Goal: Task Accomplishment & Management: Complete application form

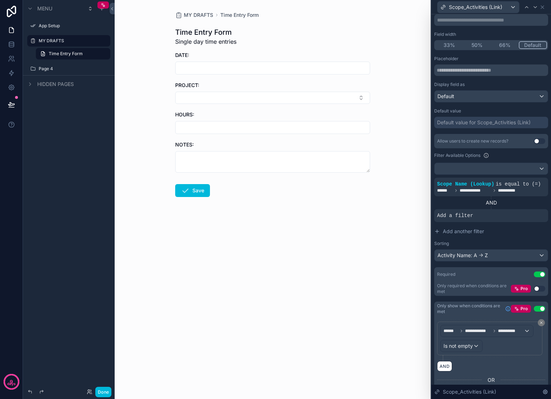
scroll to position [92, 0]
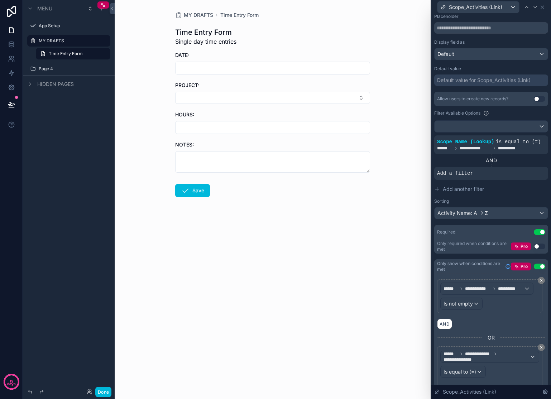
click at [0, 0] on icon at bounding box center [0, 0] width 0 height 0
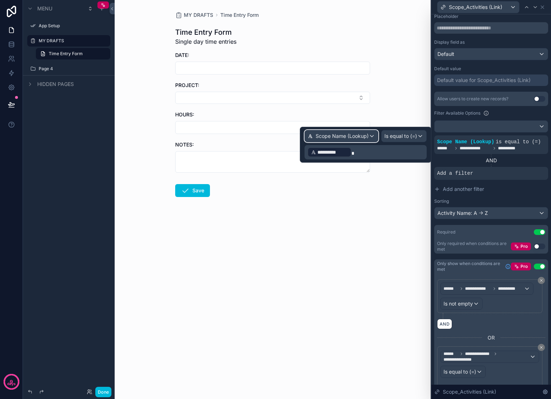
click at [358, 138] on span "Scope Name (Lookup)" at bounding box center [342, 136] width 53 height 7
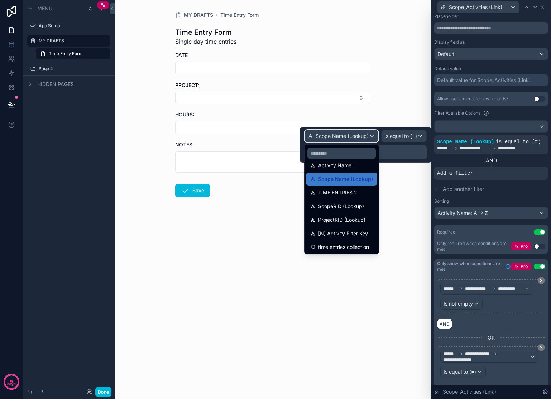
scroll to position [105, 0]
click at [335, 235] on span "[N] Activity Filter Key" at bounding box center [343, 232] width 50 height 9
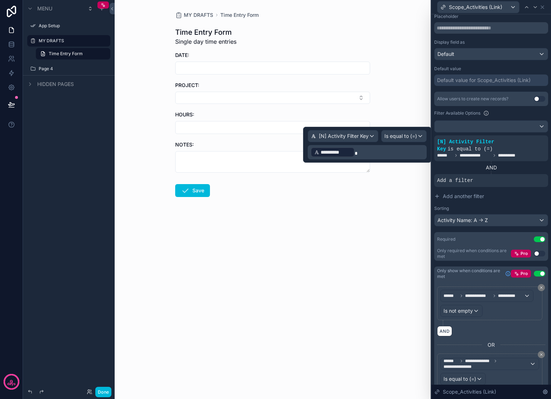
click at [355, 150] on p "**********" at bounding box center [367, 151] width 115 height 11
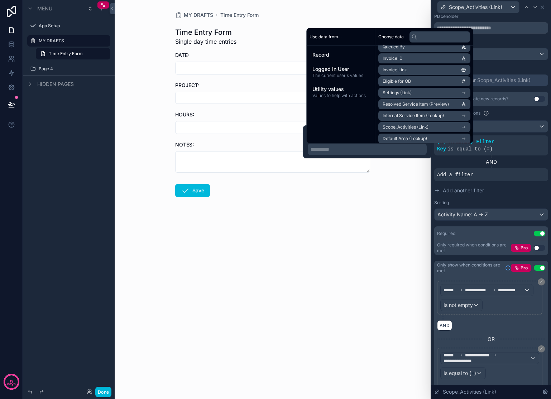
scroll to position [973, 0]
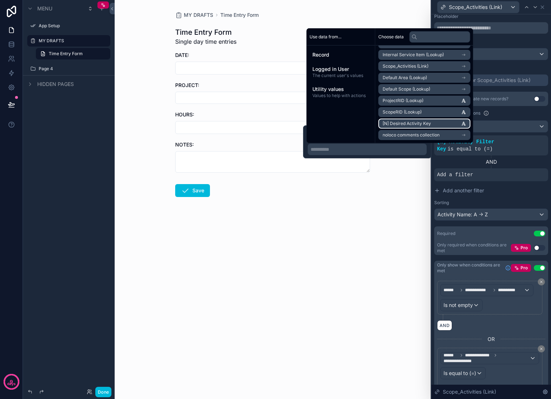
click at [406, 125] on span "[N] Desired Activity Key" at bounding box center [406, 124] width 48 height 6
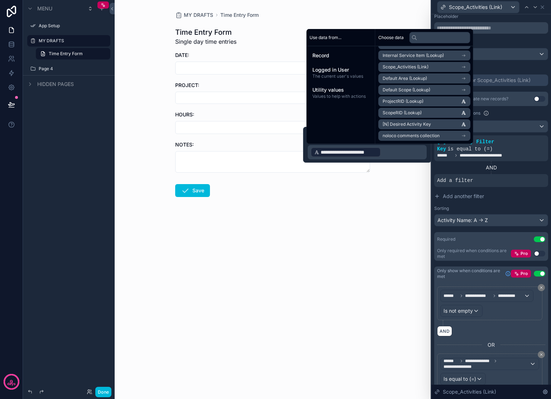
click at [377, 215] on div "MY DRAFTS Time Entry Form Time Entry Form Single day time entries DATE: PROJECT…" at bounding box center [273, 199] width 316 height 399
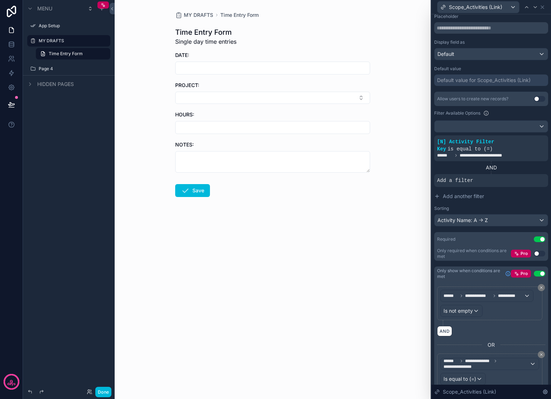
click at [354, 96] on button "Select Button" at bounding box center [272, 98] width 195 height 12
click at [244, 141] on span "Marketing" at bounding box center [238, 144] width 24 height 7
click at [310, 98] on button "Marketing" at bounding box center [272, 99] width 195 height 14
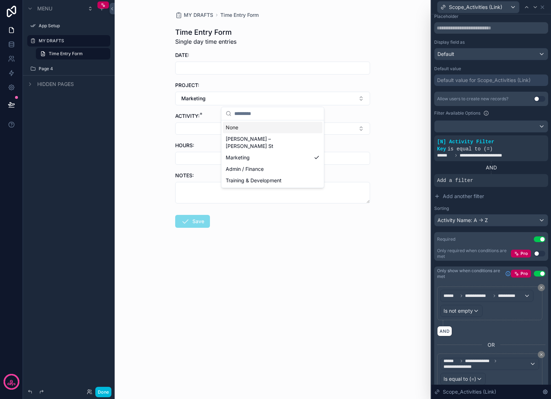
click at [248, 127] on div "None" at bounding box center [273, 127] width 100 height 11
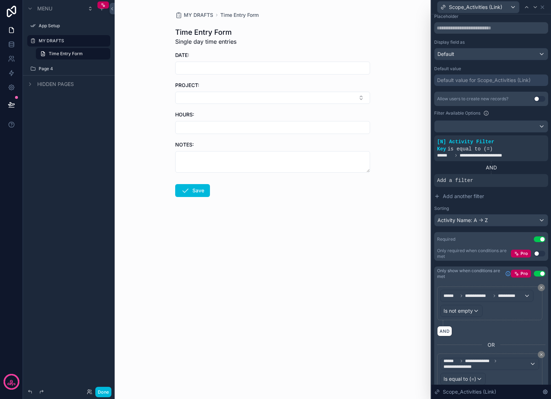
click at [290, 96] on button "Select Button" at bounding box center [272, 98] width 195 height 12
click at [256, 153] on span "Admin / Finance" at bounding box center [245, 156] width 38 height 7
click at [257, 126] on button "Select Button" at bounding box center [272, 128] width 195 height 12
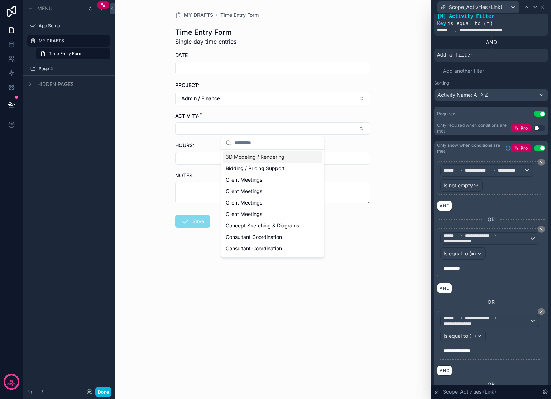
scroll to position [201, 0]
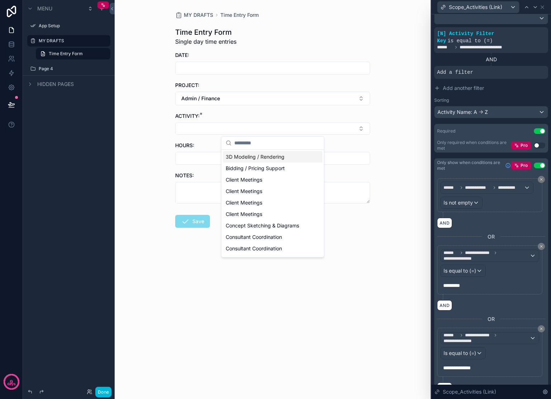
click at [249, 323] on div "MY DRAFTS Time Entry Form Time Entry Form Single day time entries DATE: PROJECT…" at bounding box center [273, 199] width 316 height 399
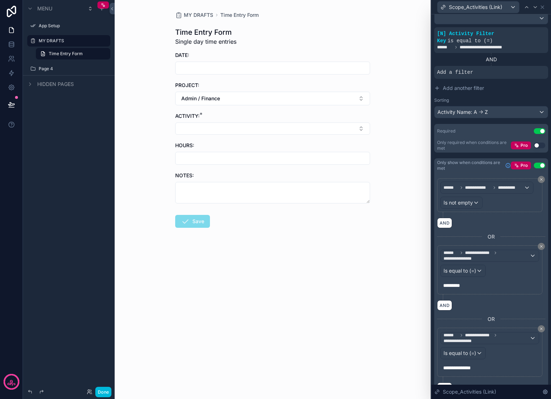
click at [345, 100] on button "Admin / Finance" at bounding box center [272, 99] width 195 height 14
click at [251, 152] on div "Marketing" at bounding box center [273, 157] width 100 height 11
click at [255, 127] on button "Select Button" at bounding box center [272, 128] width 195 height 12
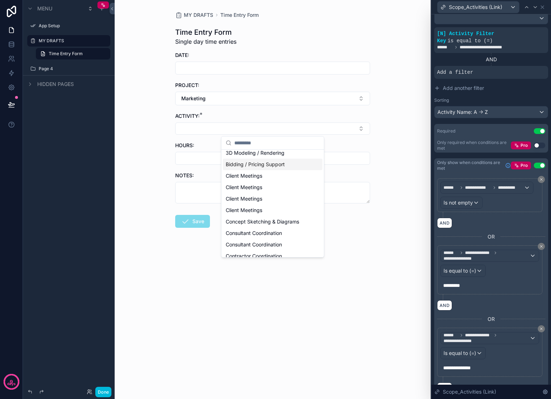
scroll to position [0, 0]
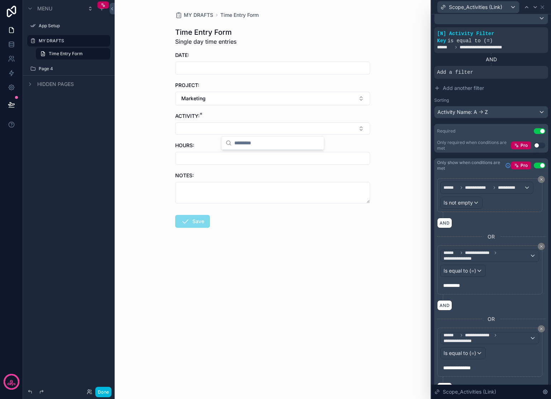
click at [391, 98] on div "MY DRAFTS Time Entry Form Time Entry Form Single day time entries DATE: PROJECT…" at bounding box center [273, 199] width 316 height 399
click at [353, 101] on button "Marketing" at bounding box center [272, 99] width 195 height 14
click at [258, 138] on span "[PERSON_NAME] – [PERSON_NAME] St" at bounding box center [268, 142] width 85 height 14
click at [343, 129] on button "Select Button" at bounding box center [272, 128] width 195 height 12
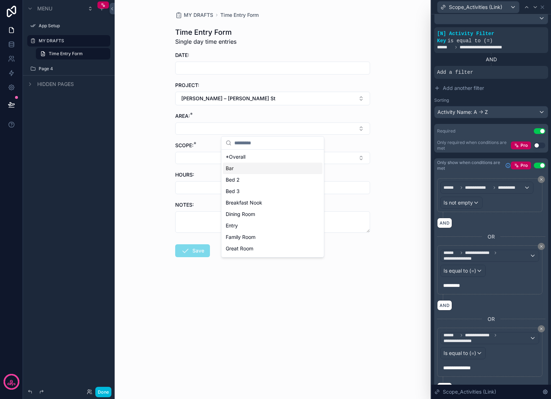
click at [265, 173] on div "Bar" at bounding box center [273, 168] width 100 height 11
click at [268, 160] on button "Select Button" at bounding box center [272, 159] width 195 height 12
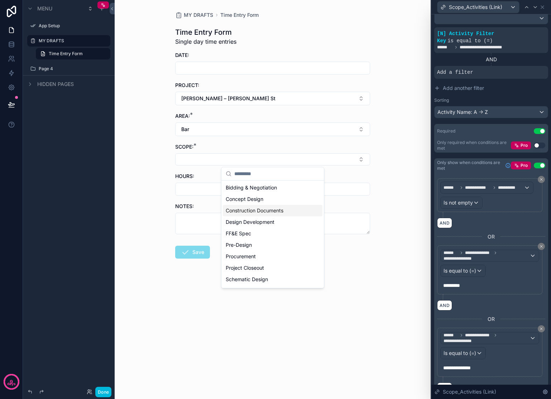
click at [269, 210] on span "Construction Documents" at bounding box center [255, 210] width 58 height 7
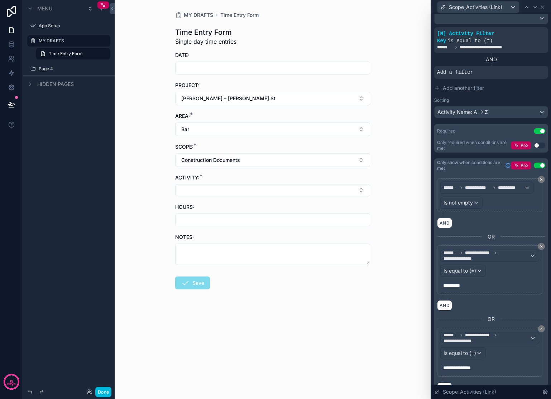
click at [283, 196] on button "Select Button" at bounding box center [272, 190] width 195 height 12
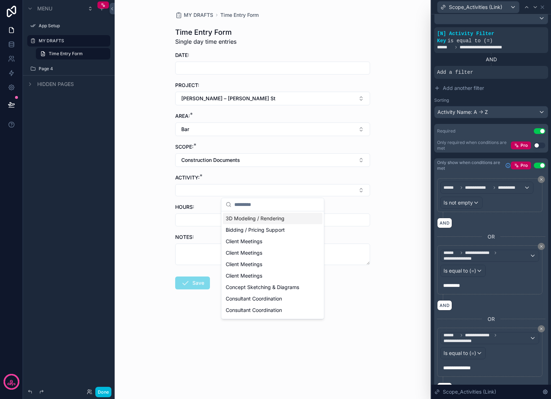
scroll to position [170, 0]
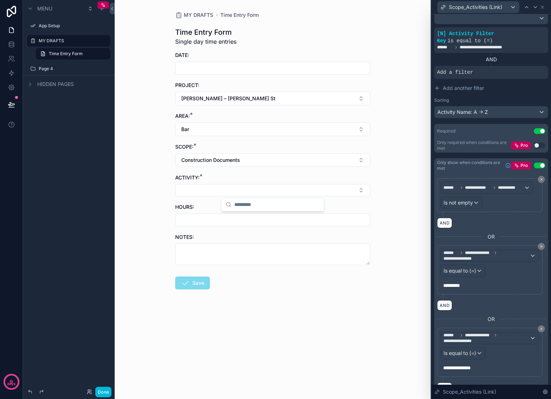
click at [387, 191] on div "MY DRAFTS Time Entry Form Time Entry Form Single day time entries DATE: PROJECT…" at bounding box center [273, 199] width 316 height 399
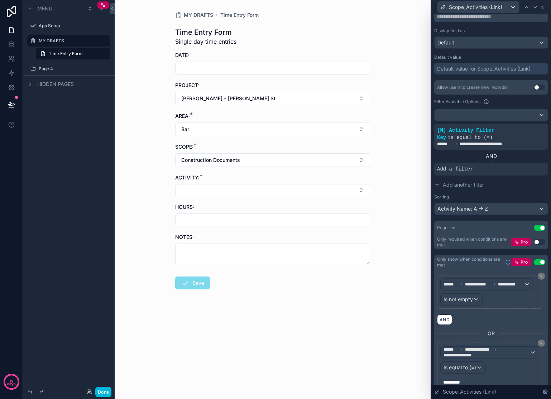
scroll to position [30, 0]
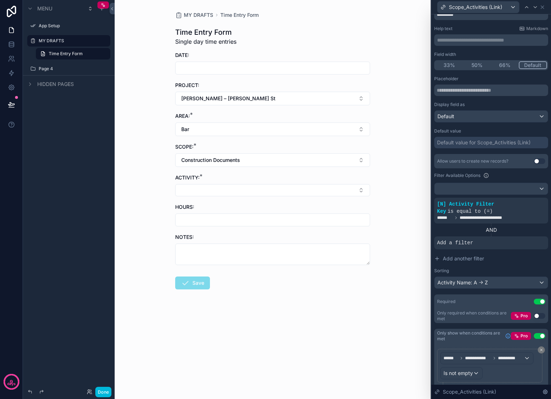
click at [308, 99] on button "[PERSON_NAME] – [PERSON_NAME] St" at bounding box center [272, 99] width 195 height 14
click at [390, 139] on div "MY DRAFTS Time Entry Form Time Entry Form Single day time entries DATE: PROJECT…" at bounding box center [273, 199] width 316 height 399
click at [357, 162] on button "Construction Documents" at bounding box center [272, 160] width 195 height 14
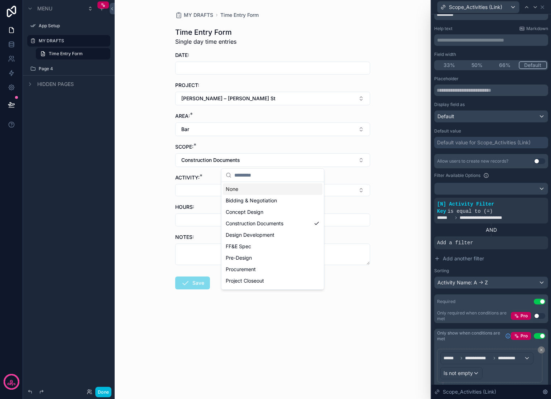
click at [288, 192] on div "None" at bounding box center [273, 188] width 100 height 11
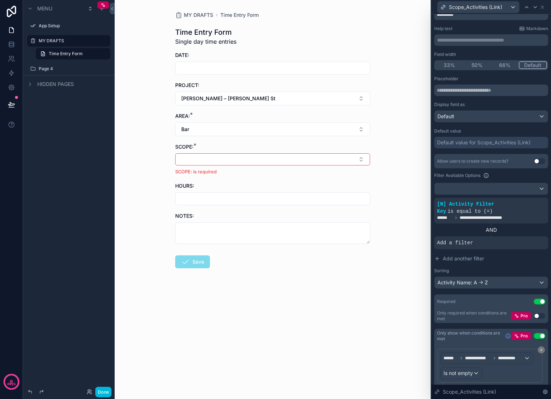
click at [261, 132] on button "Bar" at bounding box center [272, 129] width 195 height 14
click at [241, 159] on div "None" at bounding box center [273, 158] width 100 height 11
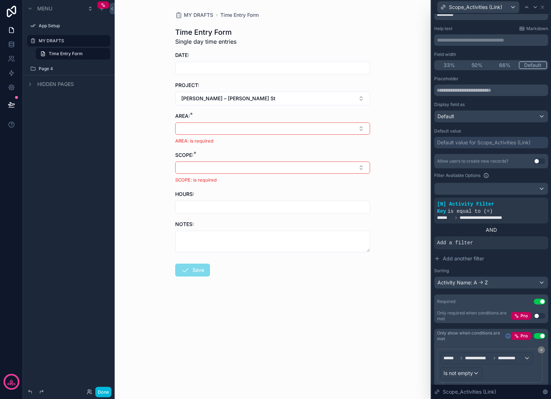
click at [252, 102] on button "[PERSON_NAME] – [PERSON_NAME] St" at bounding box center [272, 99] width 195 height 14
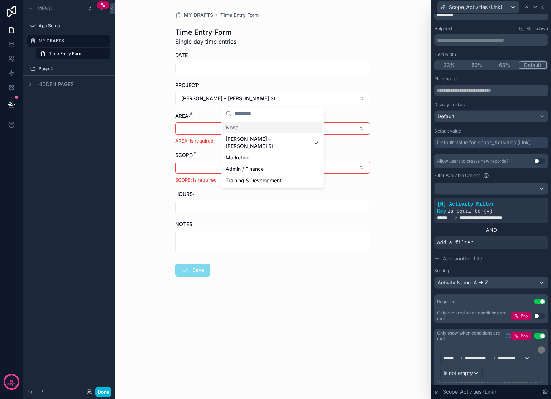
click at [232, 125] on div "None" at bounding box center [273, 127] width 100 height 11
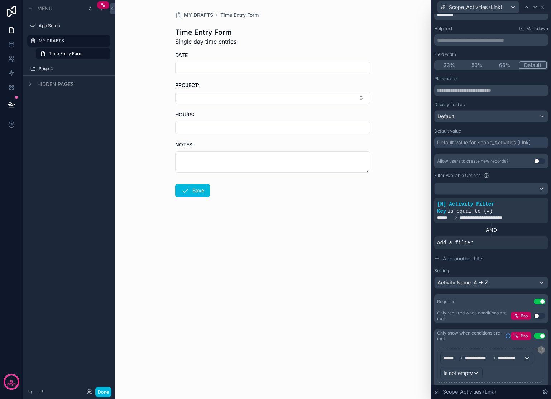
click at [354, 96] on button "Select Button" at bounding box center [272, 98] width 195 height 12
click at [255, 126] on span "[PERSON_NAME] – [PERSON_NAME] St" at bounding box center [268, 129] width 85 height 14
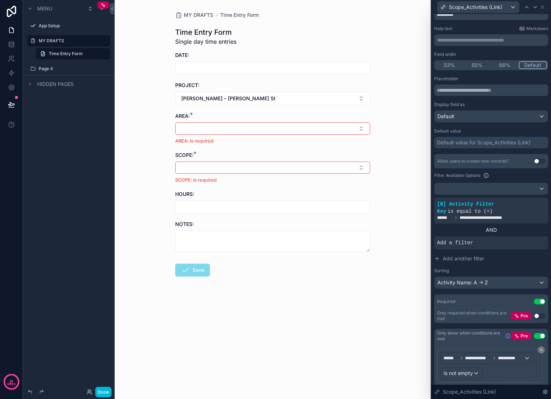
click at [271, 97] on button "[PERSON_NAME] – [PERSON_NAME] St" at bounding box center [272, 99] width 195 height 14
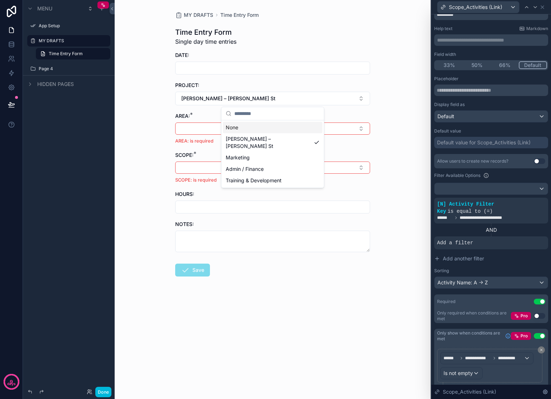
click at [248, 131] on div "None" at bounding box center [273, 127] width 100 height 11
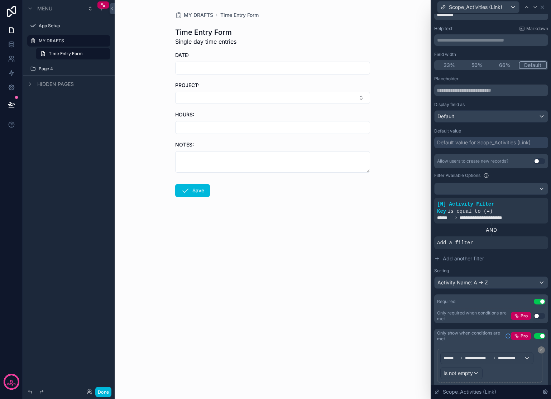
click at [259, 98] on button "Select Button" at bounding box center [272, 98] width 195 height 12
click at [239, 150] on div "Admin / Finance" at bounding box center [273, 155] width 100 height 11
click at [245, 97] on button "Admin / Finance" at bounding box center [272, 99] width 195 height 14
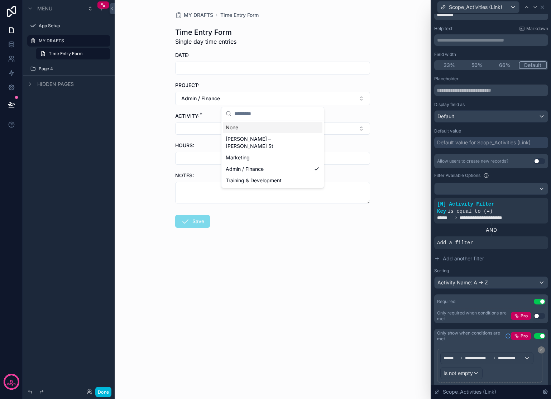
click at [252, 129] on div "None" at bounding box center [273, 127] width 100 height 11
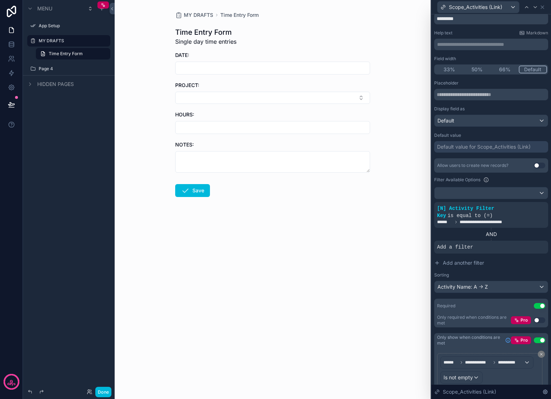
scroll to position [21, 0]
